Goal: Feedback & Contribution: Contribute content

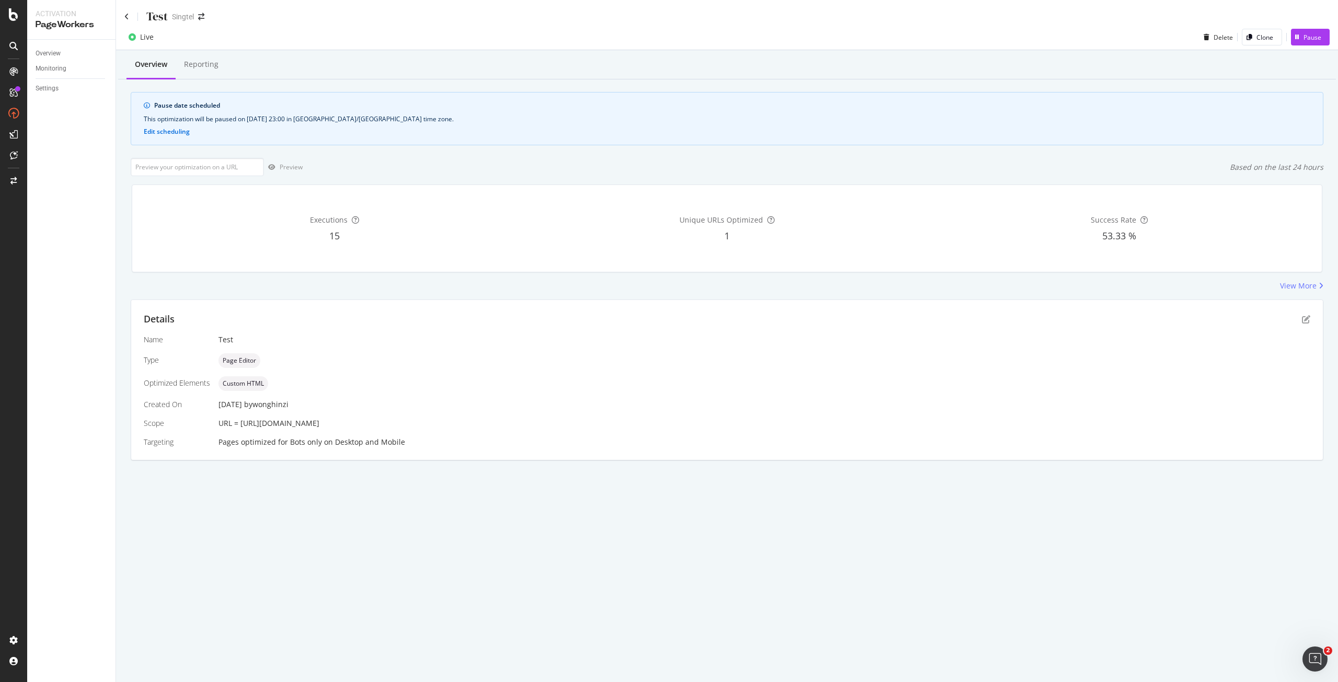
drag, startPoint x: 239, startPoint y: 421, endPoint x: 414, endPoint y: 419, distance: 174.6
click at [319, 419] on span "URL = https://shop.singtel.com/accessories/rrp-products/nintendo-switch-2-mario…" at bounding box center [269, 423] width 101 height 10
copy span "https://shop.singtel.com/accessories/rrp-products/"
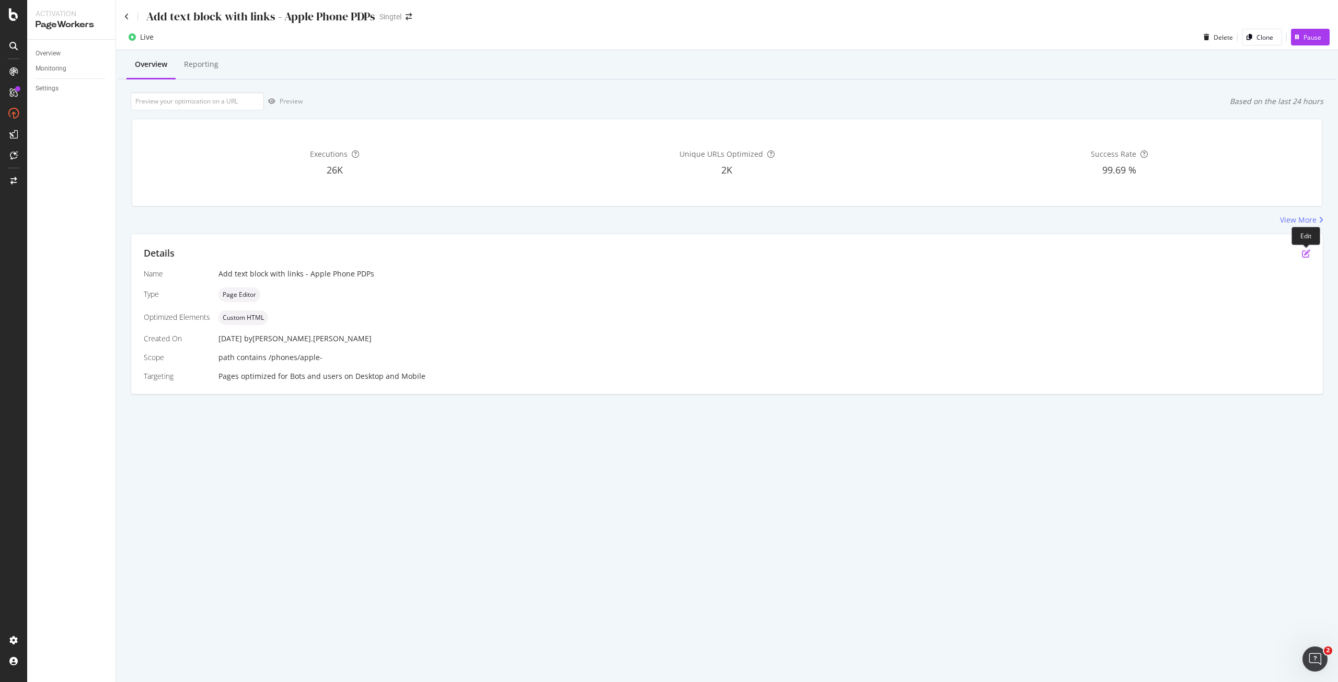
click at [1308, 250] on icon "pen-to-square" at bounding box center [1306, 253] width 8 height 8
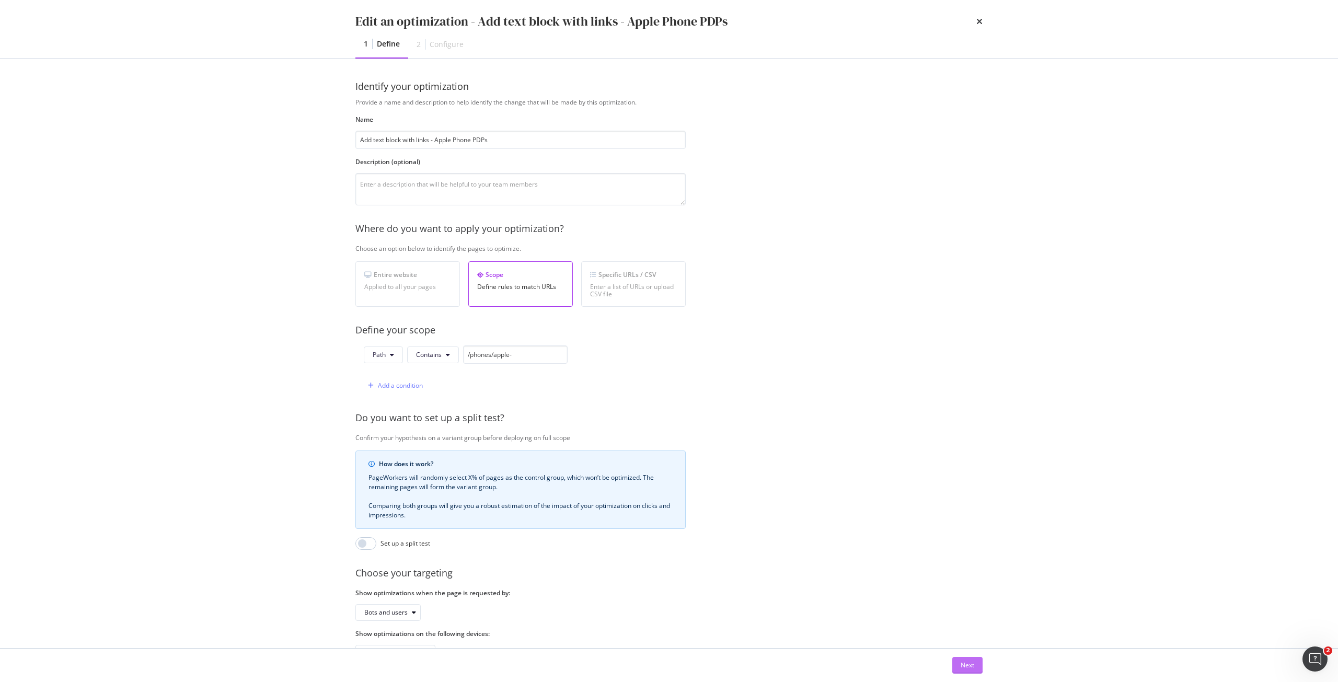
click at [976, 667] on button "Next" at bounding box center [968, 665] width 30 height 17
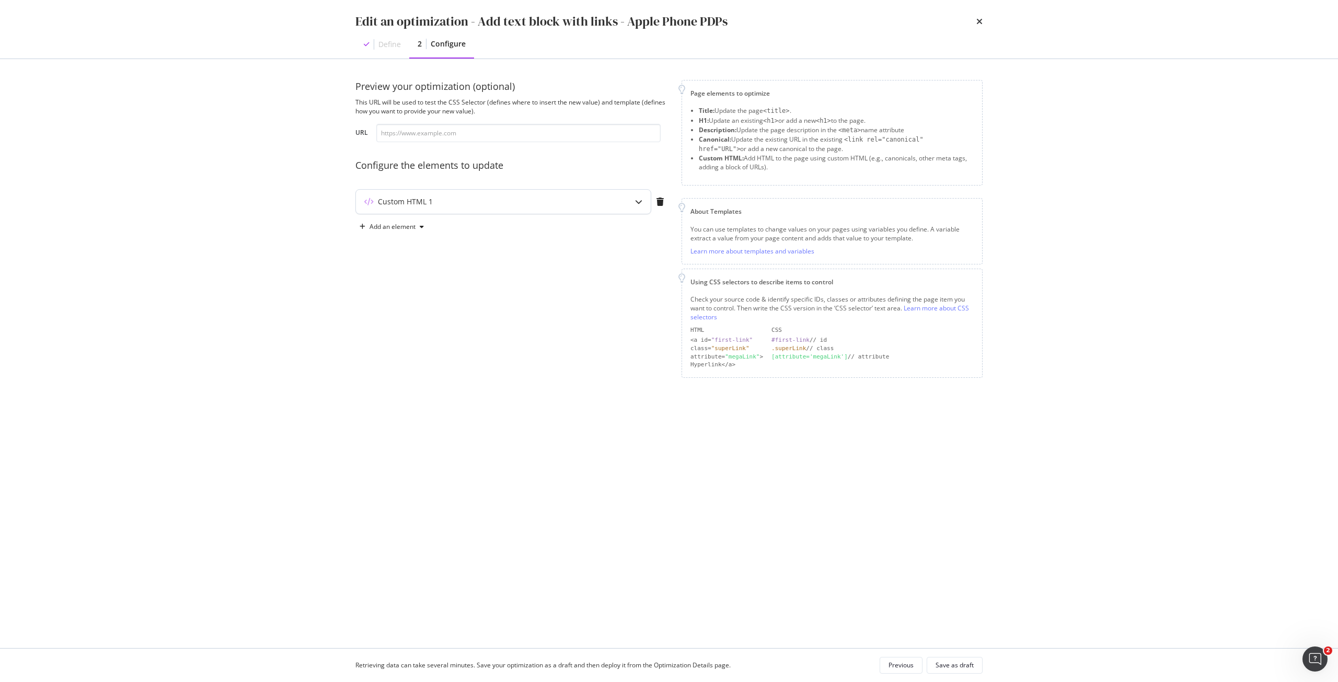
click at [581, 211] on div "Custom HTML 1" at bounding box center [503, 202] width 295 height 24
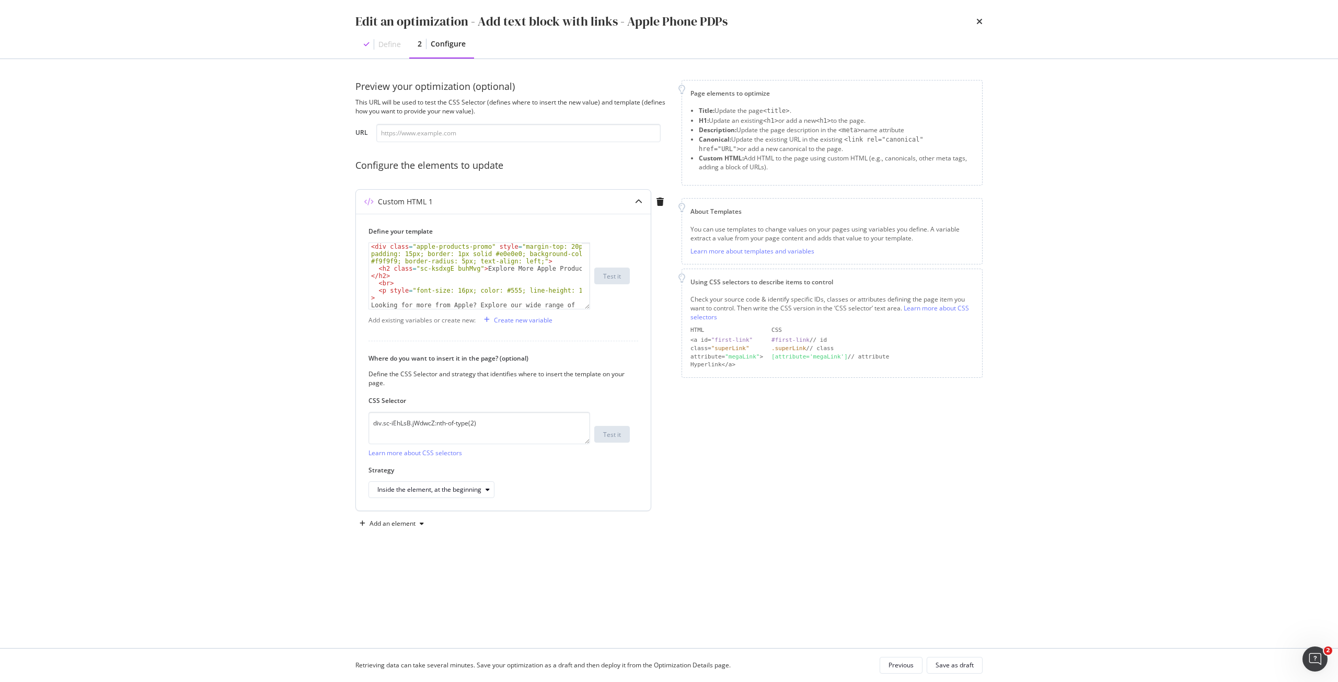
scroll to position [31, 0]
click at [491, 289] on div "< h2 class = "sc-ksdxgE buhMvg" > Explore More Apple Products </ h2 > < br > < …" at bounding box center [475, 322] width 213 height 176
paste textarea "#176fef>Apple products</a>, including the latest <a href="https://shop.singtel.…"
click at [568, 289] on div "< h2 class = "sc-ksdxgE buhMvg" > Explore More Apple Products </ h2 > < br > < …" at bounding box center [475, 276] width 213 height 66
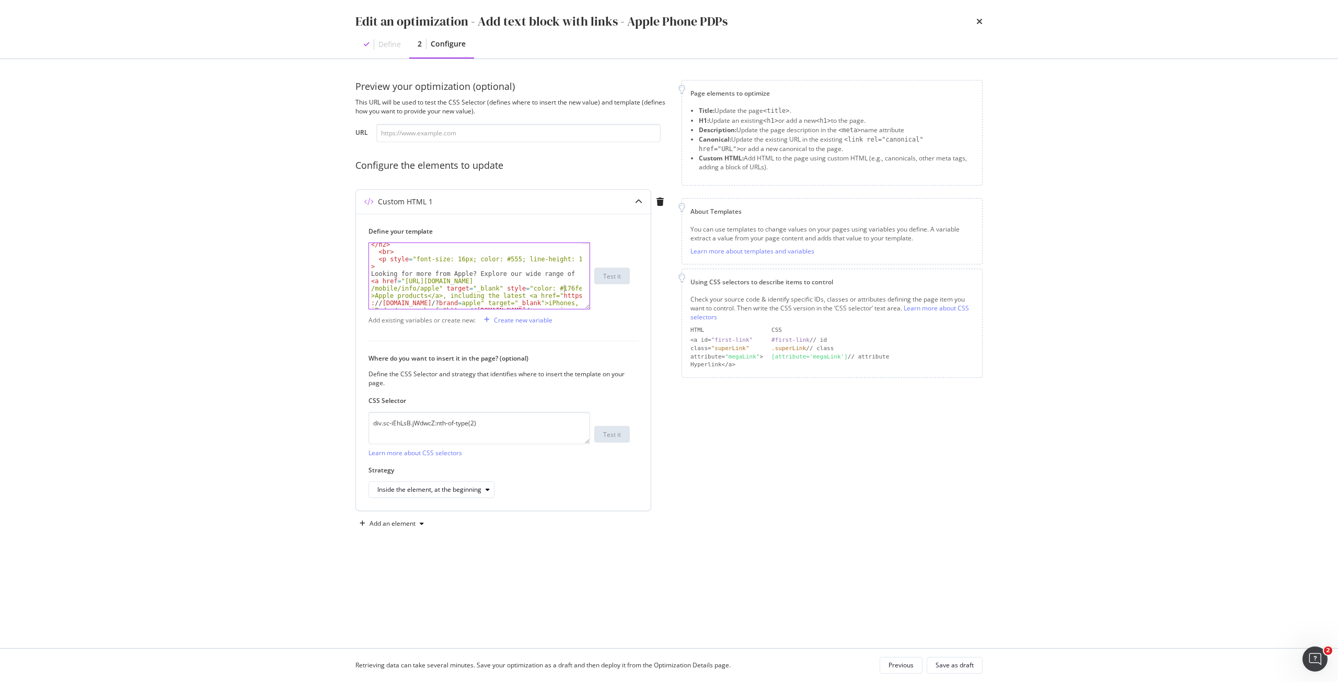
click at [571, 290] on div "< h2 class = "sc-ksdxgE buhMvg" > Explore More Apple Products </ h2 > < br > < …" at bounding box center [475, 322] width 213 height 176
click at [566, 290] on div "< h2 class = "sc-ksdxgE buhMvg" > Explore More Apple Products </ h2 > < br > < …" at bounding box center [475, 322] width 213 height 176
click at [569, 290] on div "< h2 class = "sc-ksdxgE buhMvg" > Explore More Apple Products </ h2 > < br > < …" at bounding box center [475, 322] width 213 height 176
click at [539, 295] on div "< h2 class = "sc-ksdxgE buhMvg" > Explore More Apple Products </ h2 > < br > < …" at bounding box center [475, 322] width 213 height 176
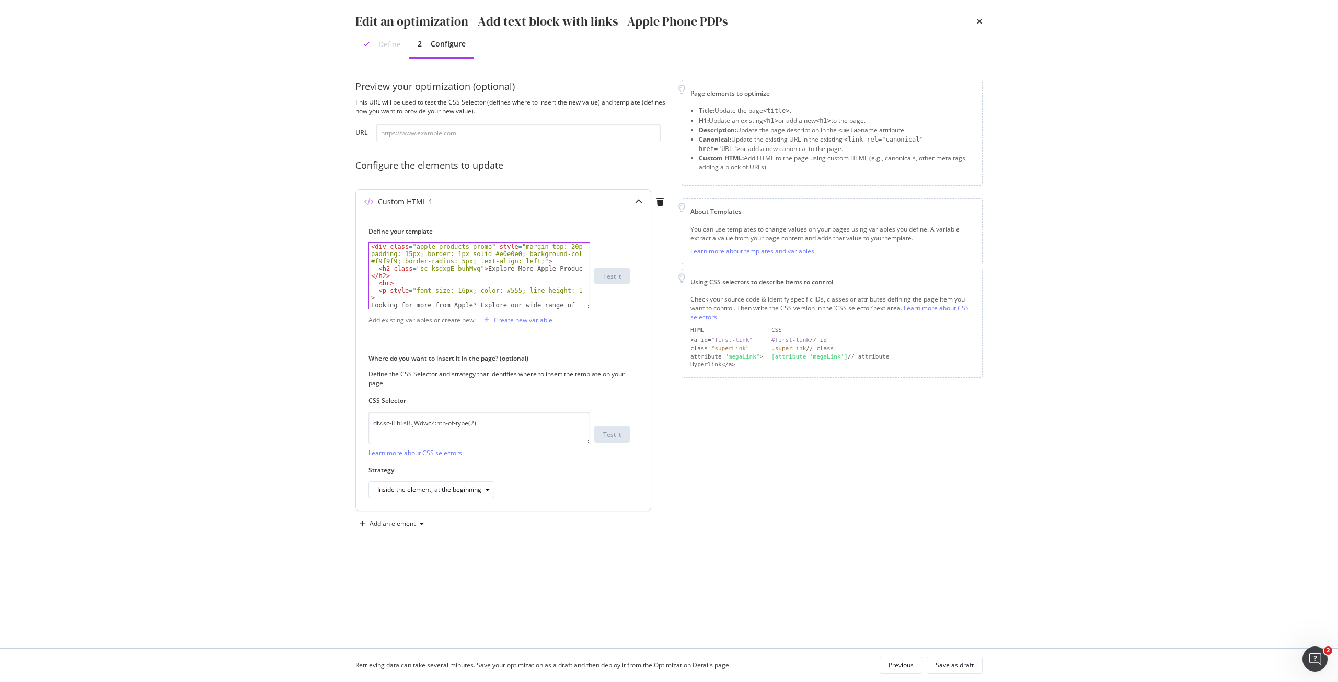
scroll to position [94, 0]
type textarea "Looking for more from Apple? Explore our wide range of <a href="https://www.sin…"
click at [941, 670] on div "Save as draft" at bounding box center [955, 665] width 38 height 9
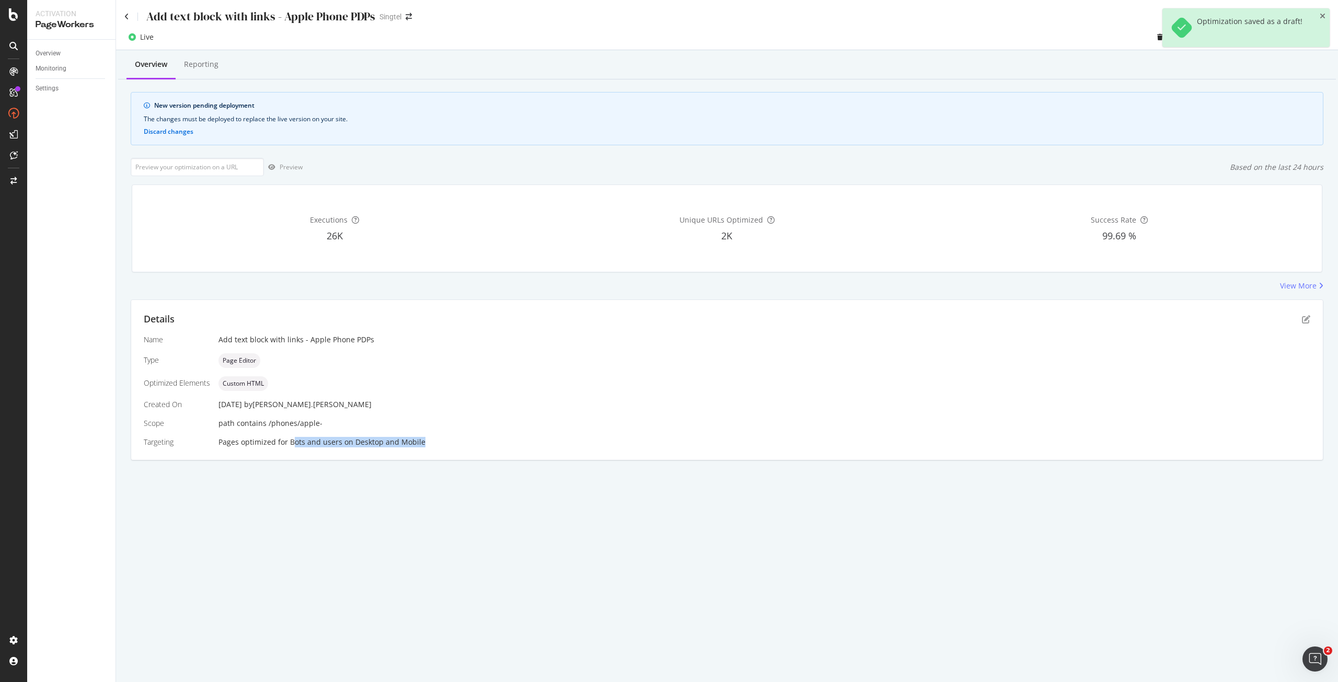
drag, startPoint x: 443, startPoint y: 438, endPoint x: 294, endPoint y: 434, distance: 149.1
click at [294, 434] on div "Name Add text block with links - Apple Phone PDPs Type Page Editor Optimized El…" at bounding box center [727, 391] width 1167 height 113
click at [241, 168] on input "url" at bounding box center [197, 167] width 133 height 18
paste input "https://shop.singtel.com/accessories/rrp-products/"
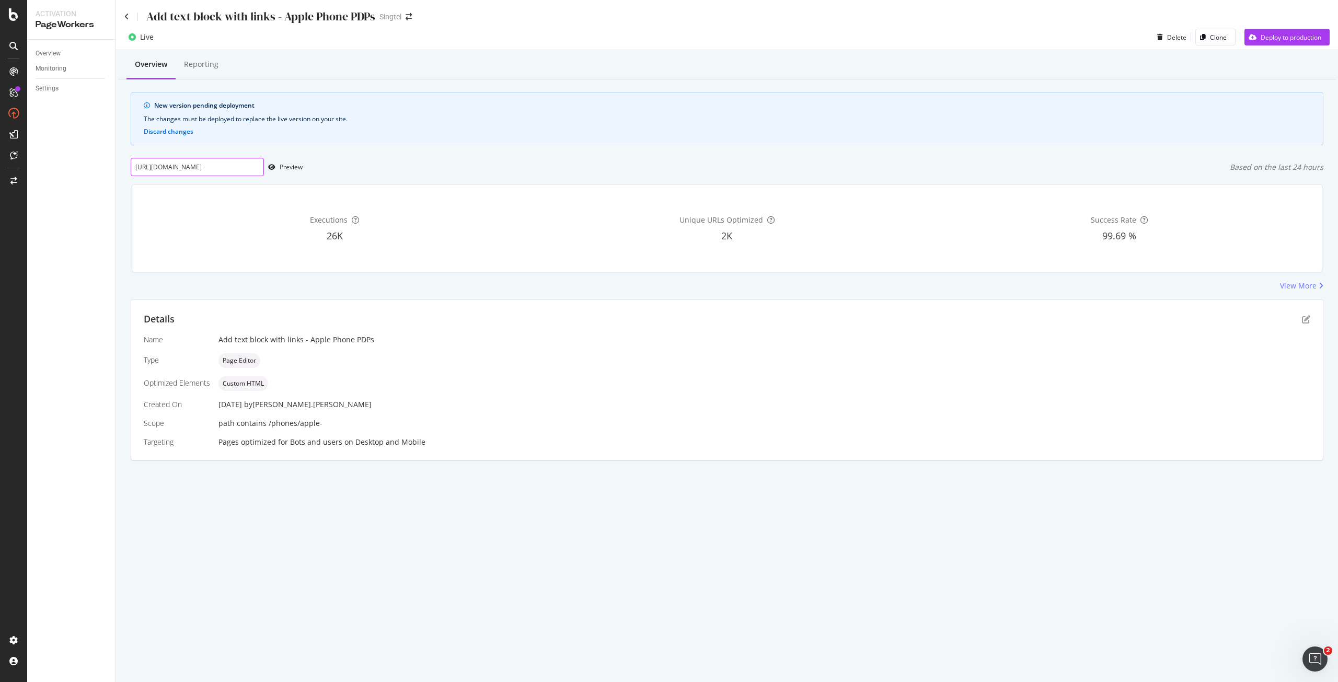
scroll to position [0, 72]
type input "https://shop.singtel.com/accessories/rrp-products/apple-iphone-17"
click at [299, 160] on div "Preview" at bounding box center [283, 167] width 39 height 16
